Goal: Navigation & Orientation: Find specific page/section

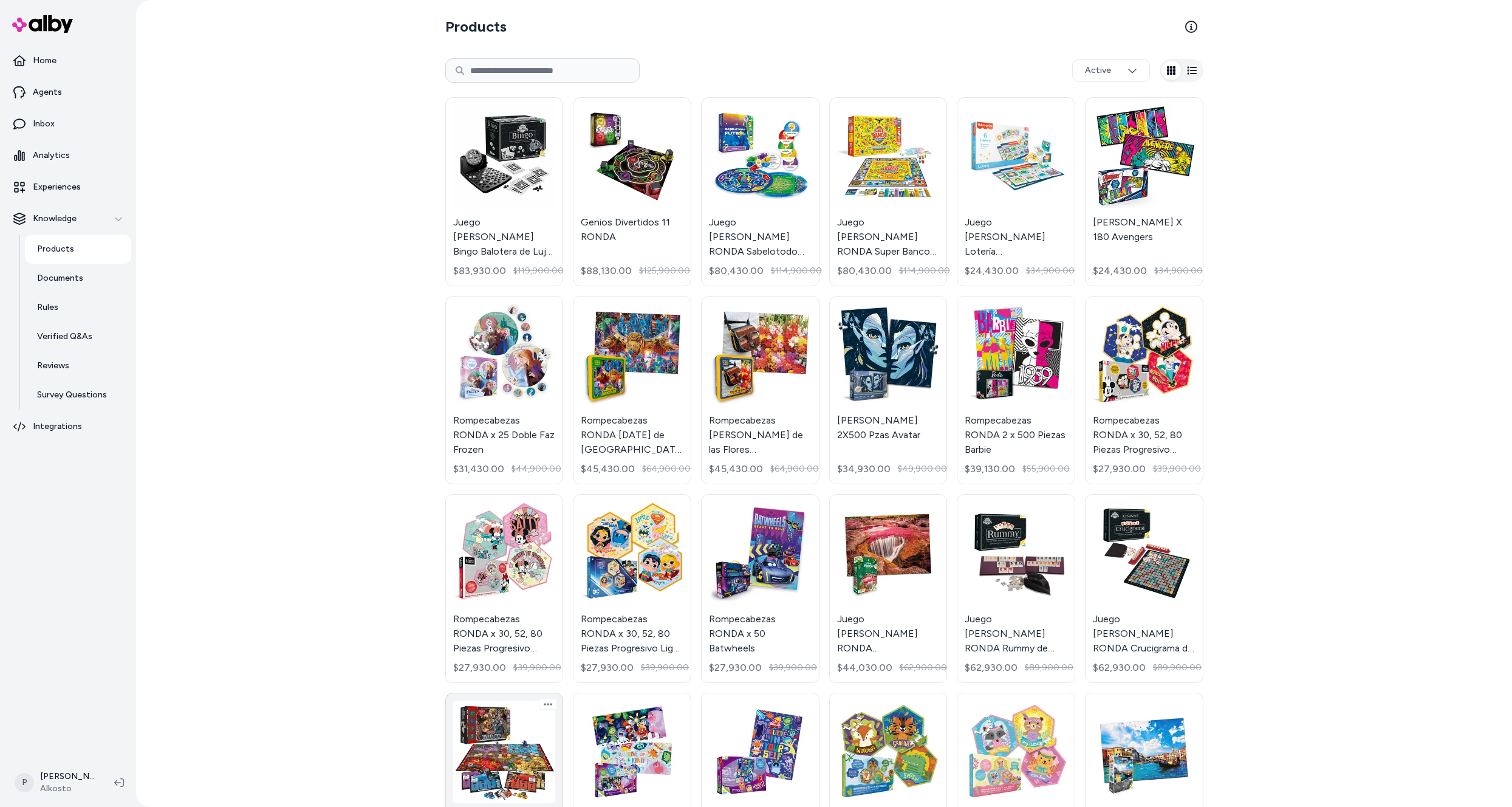
scroll to position [672, 0]
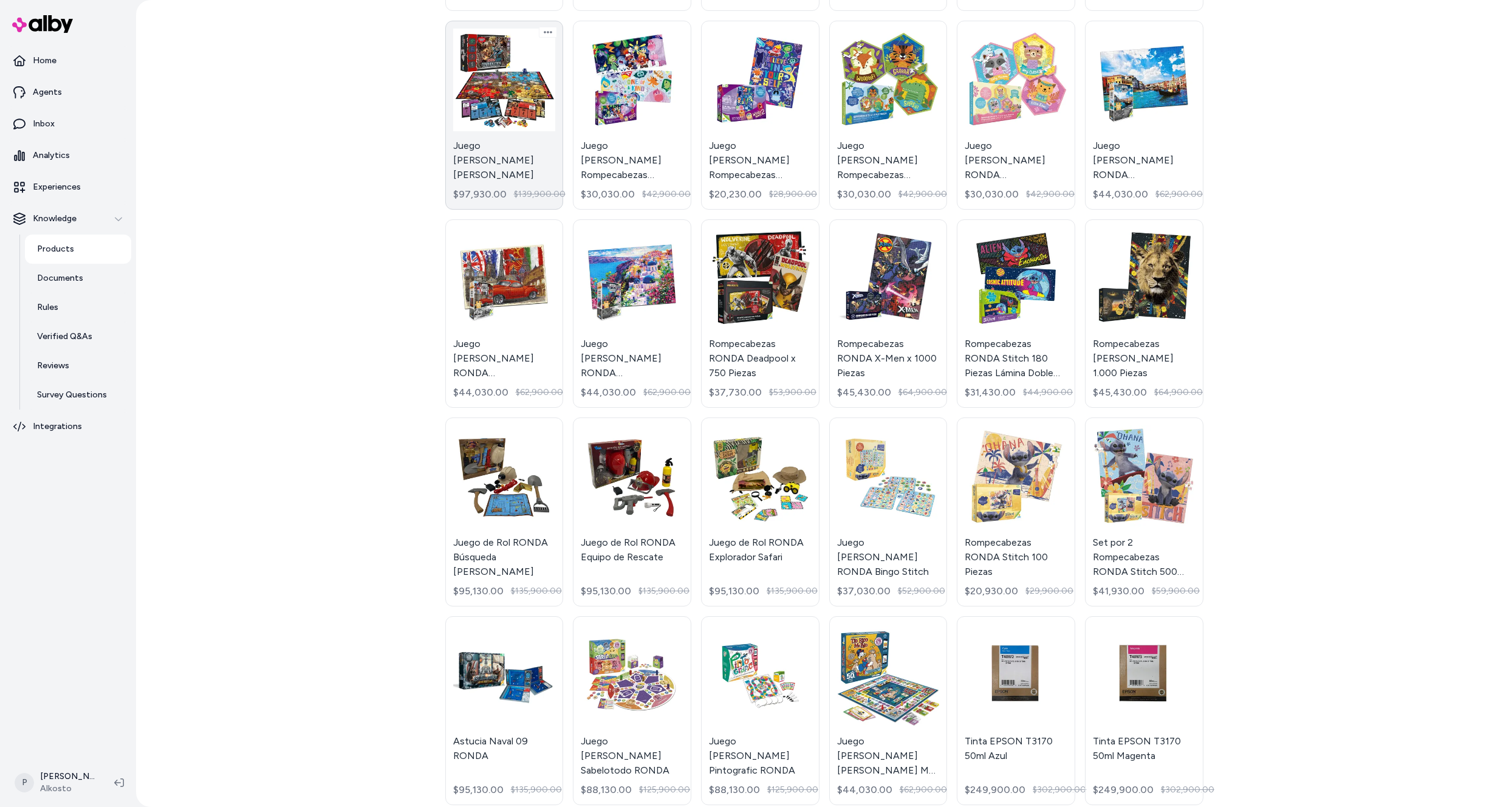
click at [502, 87] on link "Juego de Mesa RONDA Zombienation $97,930.00 $139,900.00" at bounding box center [503, 115] width 118 height 189
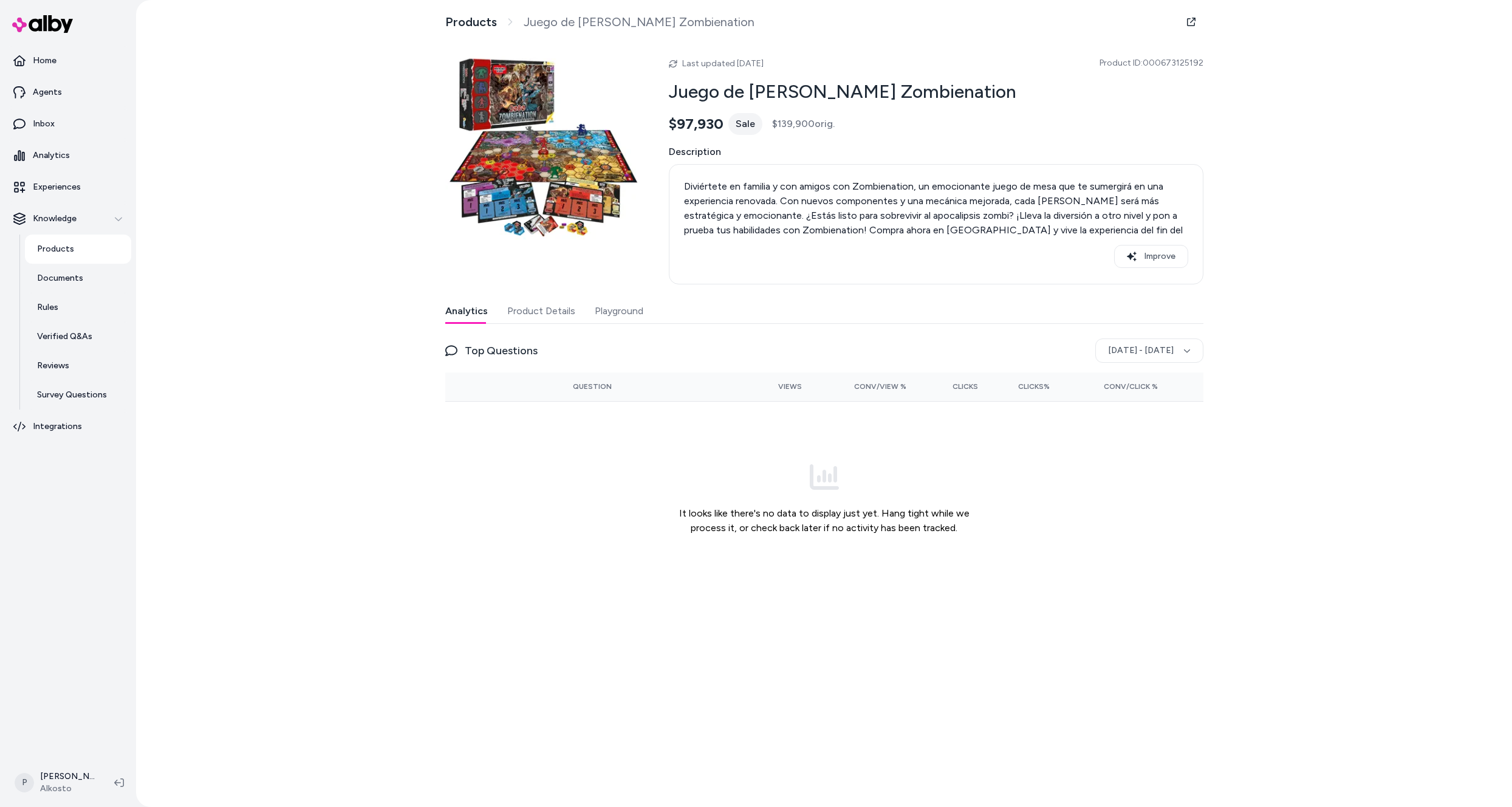
click at [52, 241] on link "Products" at bounding box center [77, 249] width 107 height 29
click at [62, 252] on p "Products" at bounding box center [55, 249] width 37 height 12
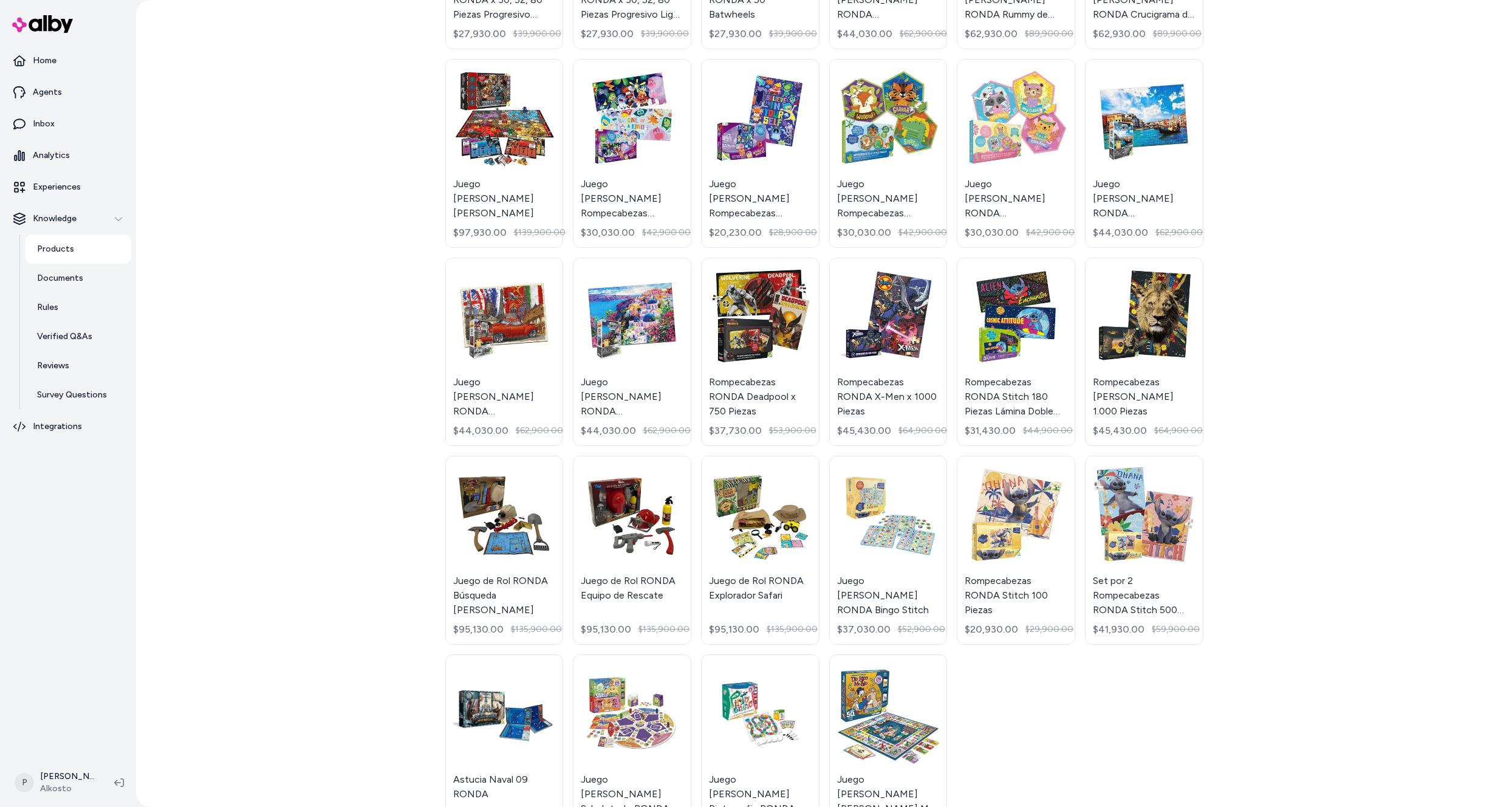
scroll to position [672, 0]
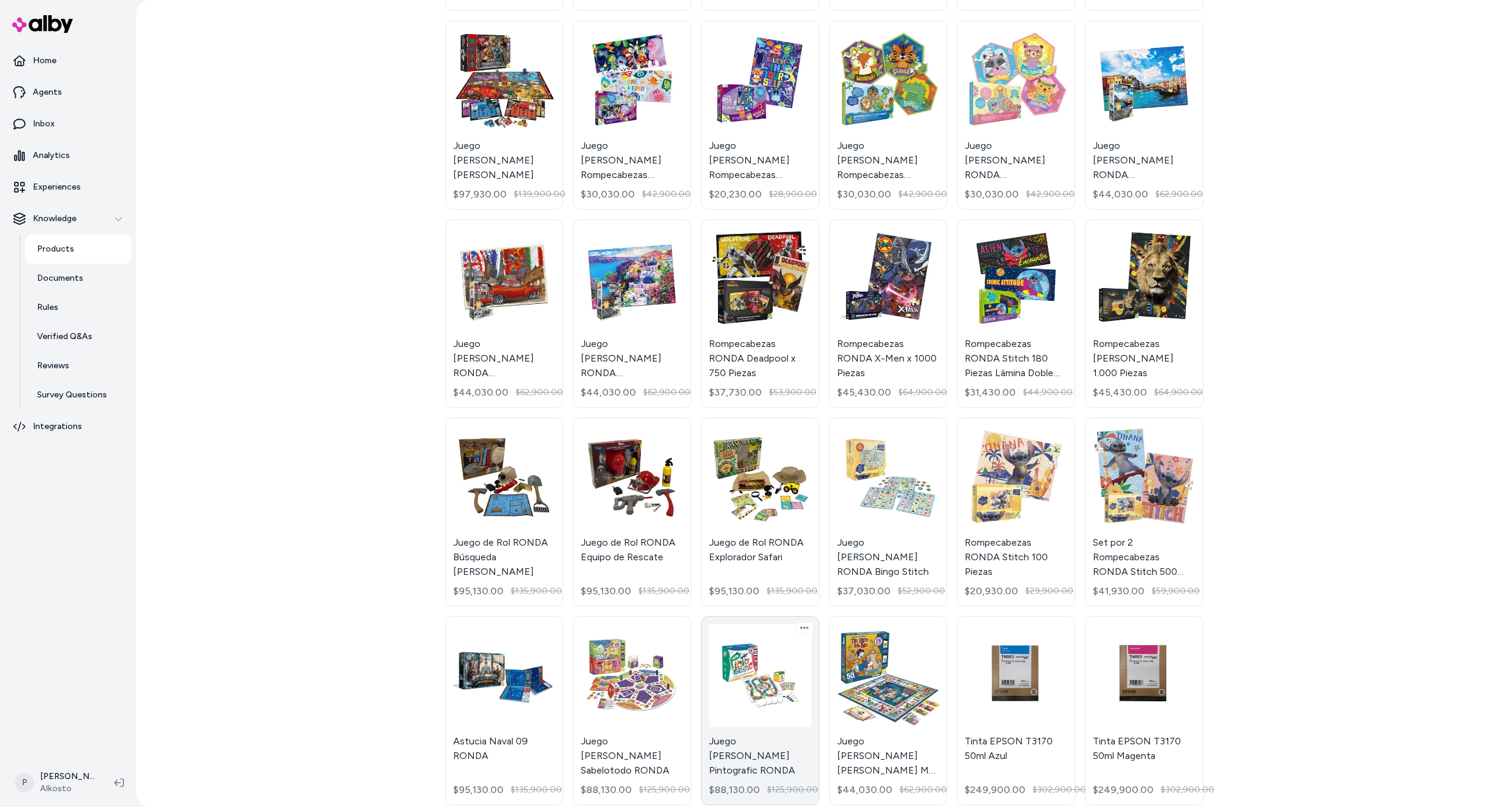
click at [727, 674] on link "Juego de Mesa Pintografic RONDA $88,130.00 $125,900.00" at bounding box center [759, 711] width 118 height 189
